Goal: Information Seeking & Learning: Understand process/instructions

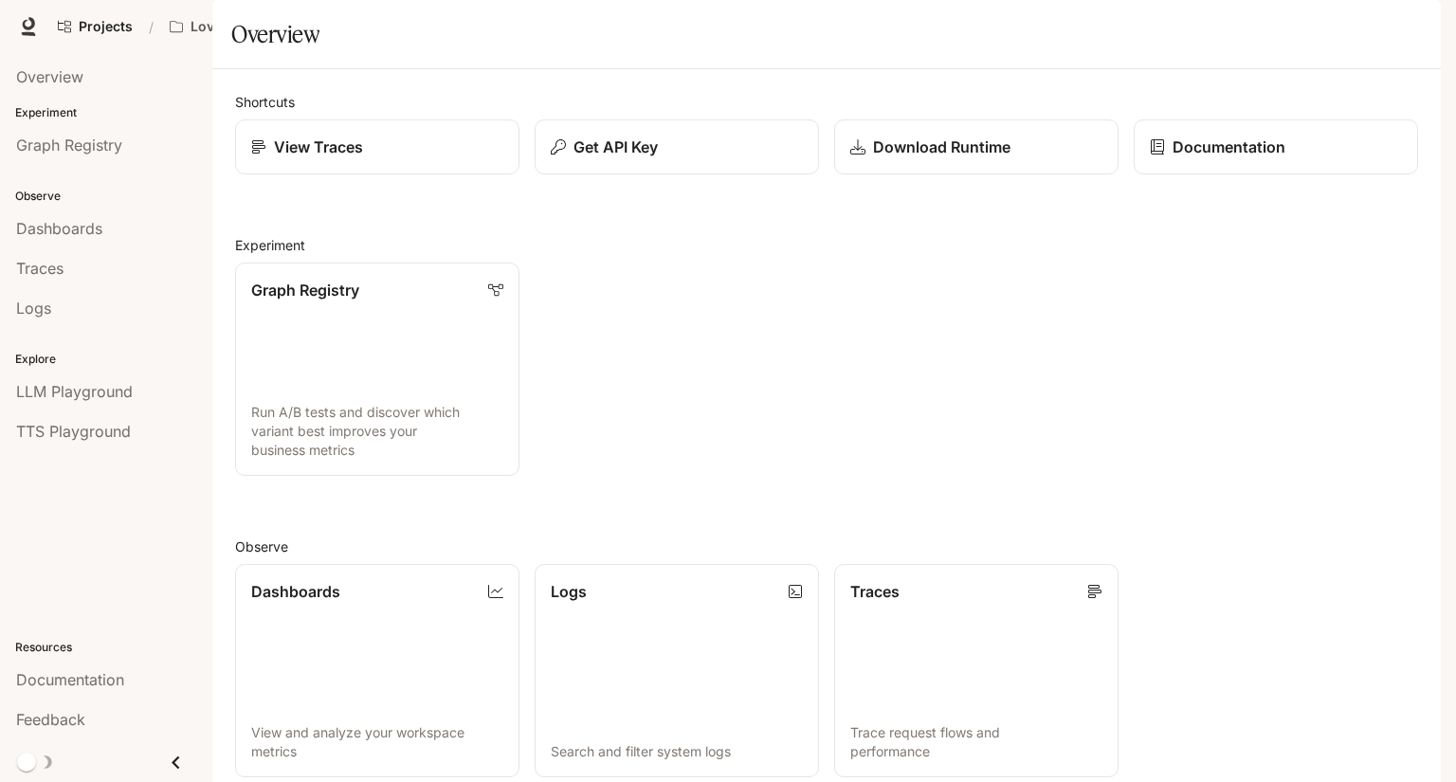
click at [1304, 29] on span "Documentation" at bounding box center [1289, 27] width 94 height 24
